Goal: Task Accomplishment & Management: Complete application form

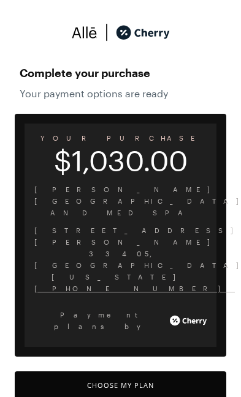
scroll to position [28, 0]
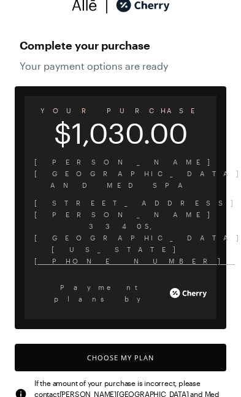
click at [150, 344] on button "Choose My Plan" at bounding box center [120, 358] width 211 height 28
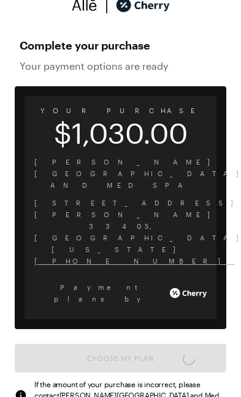
scroll to position [1012, 0]
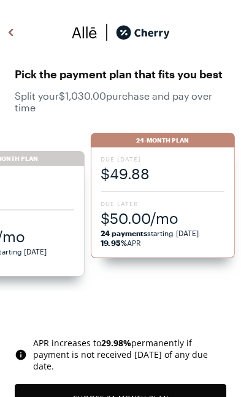
click at [197, 209] on span "$50.00/mo" at bounding box center [162, 218] width 124 height 20
click at [192, 198] on div "Due [DATE] $49.88 Due Later $50.00/mo 24 payments starting [DATE] 19.95% APR" at bounding box center [162, 203] width 144 height 111
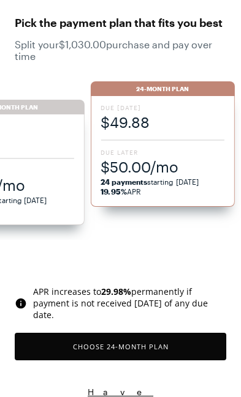
click at [159, 354] on button "Choose 24 -Month Plan" at bounding box center [120, 347] width 211 height 28
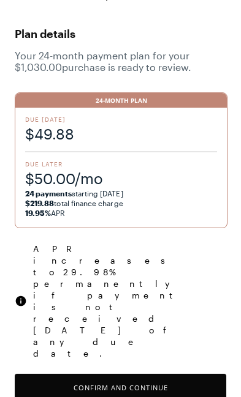
click at [172, 374] on button "Confirm and Continue" at bounding box center [120, 388] width 211 height 28
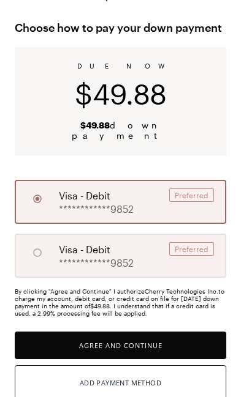
click at [182, 336] on button "Agree and Continue" at bounding box center [120, 346] width 211 height 28
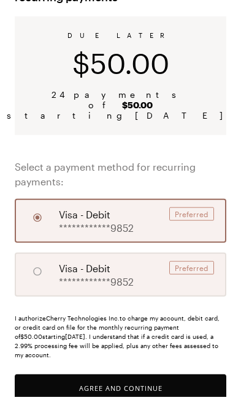
scroll to position [168, 0]
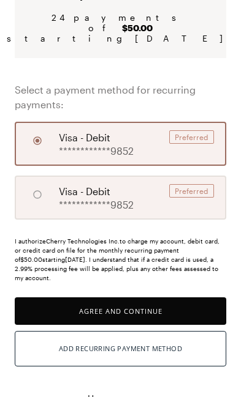
click at [165, 297] on button "Agree and Continue" at bounding box center [120, 311] width 211 height 28
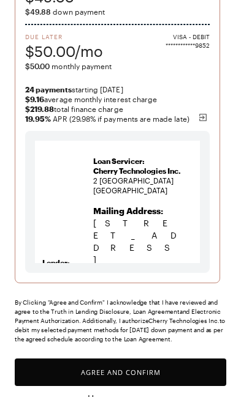
scroll to position [187, 0]
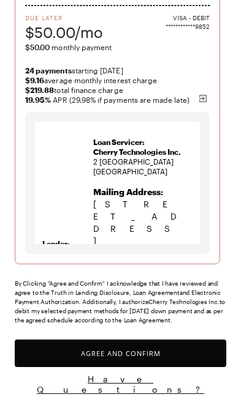
click at [161, 360] on button "Agree and Confirm" at bounding box center [120, 354] width 211 height 28
